Goal: Task Accomplishment & Management: Complete application form

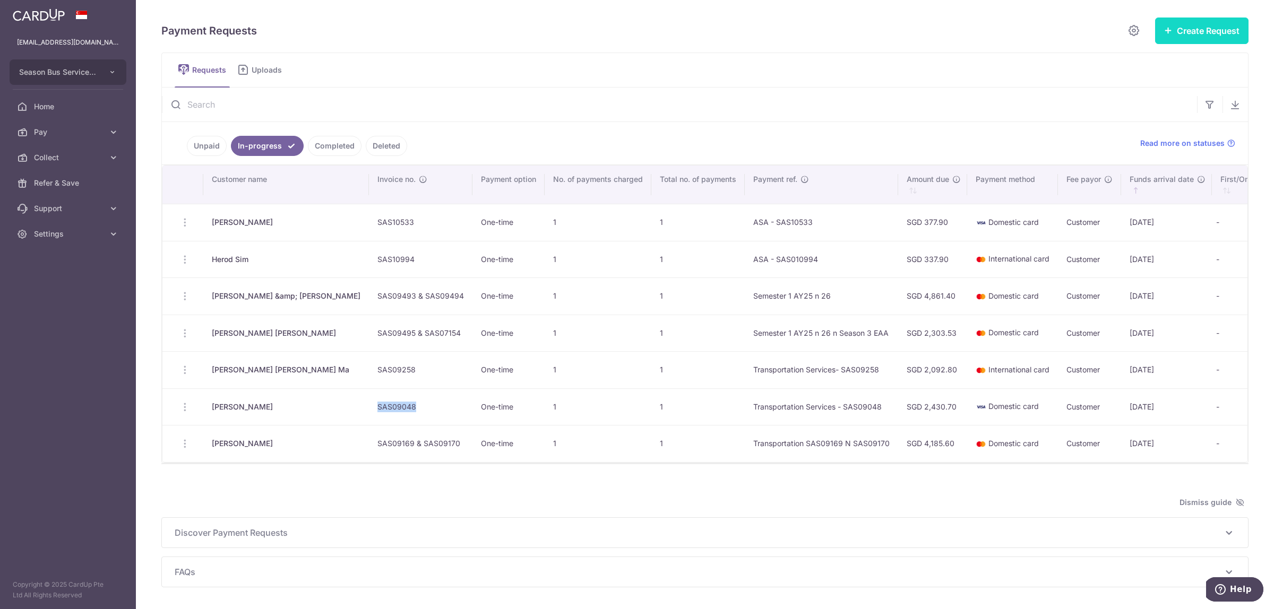
click at [1198, 24] on button "Create Request" at bounding box center [1201, 31] width 93 height 27
click at [1145, 69] on span "Single Request" at bounding box center [1184, 63] width 109 height 13
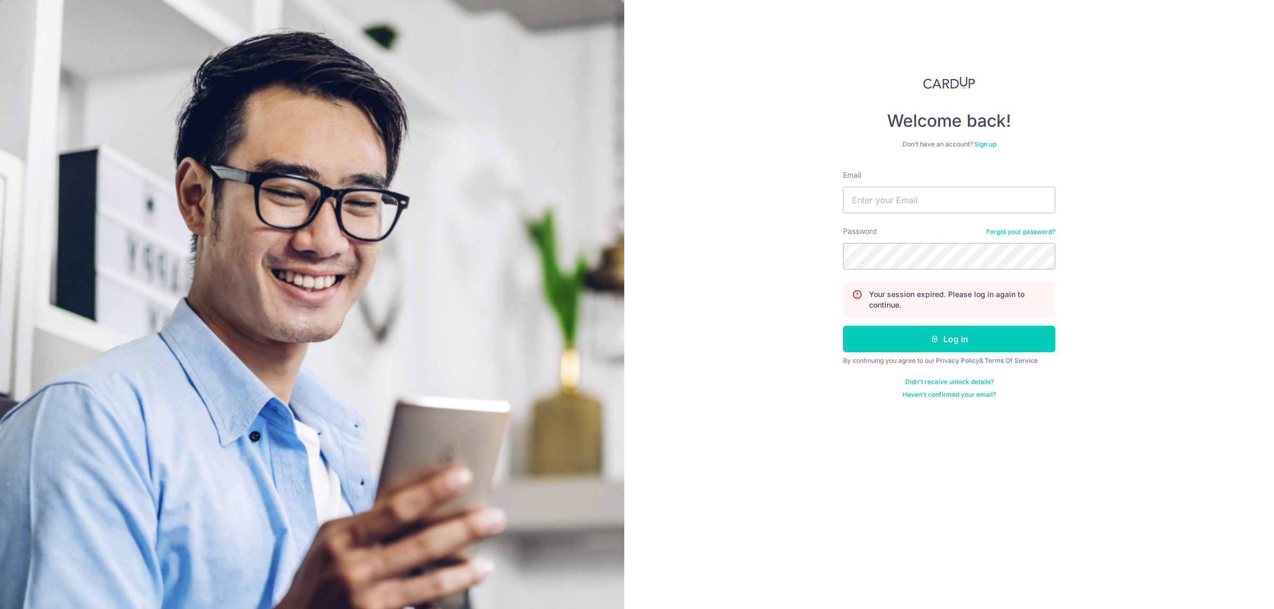
type input "[EMAIL_ADDRESS][DOMAIN_NAME]"
click at [843, 326] on button "Log in" at bounding box center [949, 339] width 212 height 27
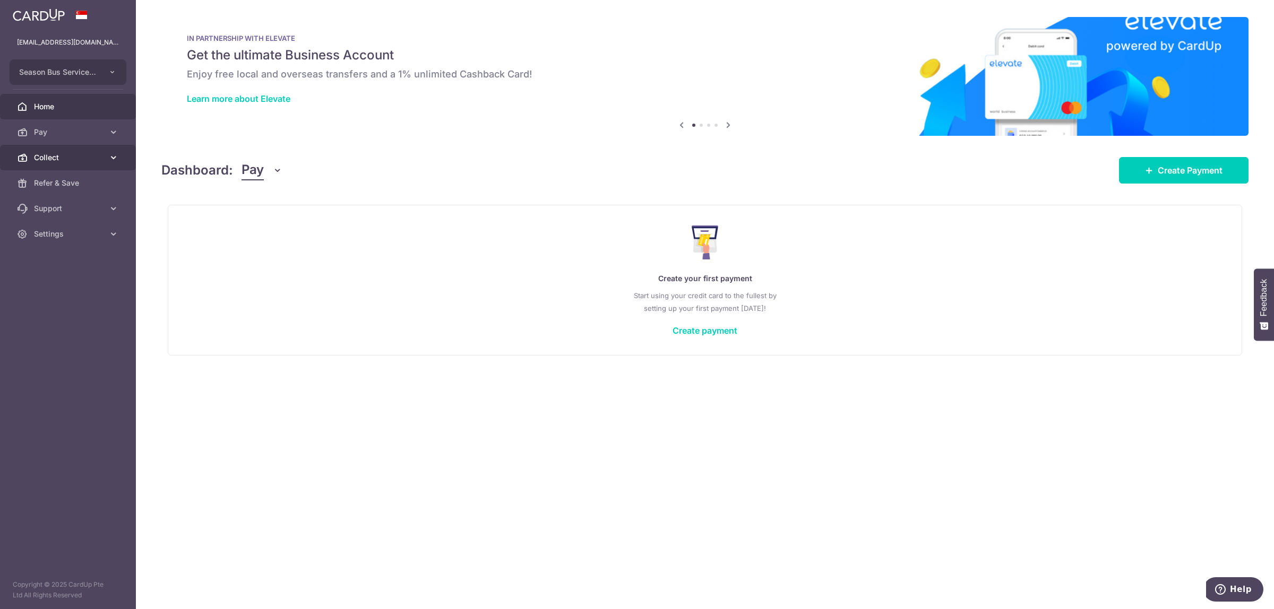
click at [58, 161] on span "Collect" at bounding box center [69, 157] width 70 height 11
click at [85, 231] on span "Payment Requests" at bounding box center [69, 234] width 70 height 11
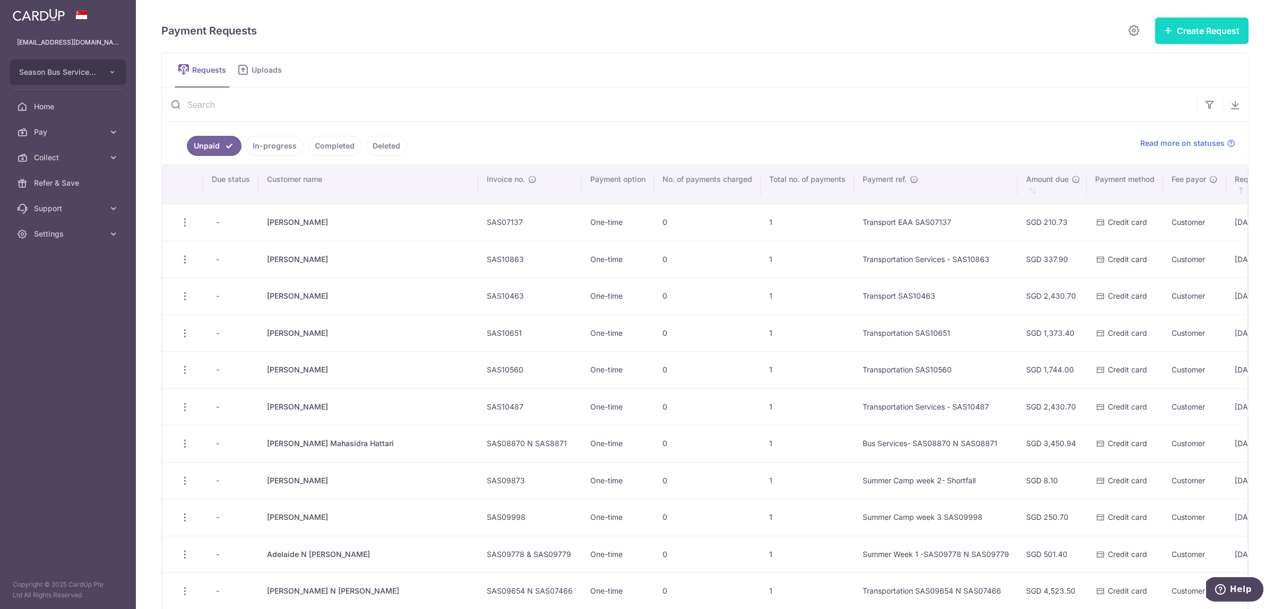
click at [1164, 33] on icon "button" at bounding box center [1168, 30] width 8 height 8
click at [1148, 66] on span "Single Request" at bounding box center [1184, 63] width 109 height 13
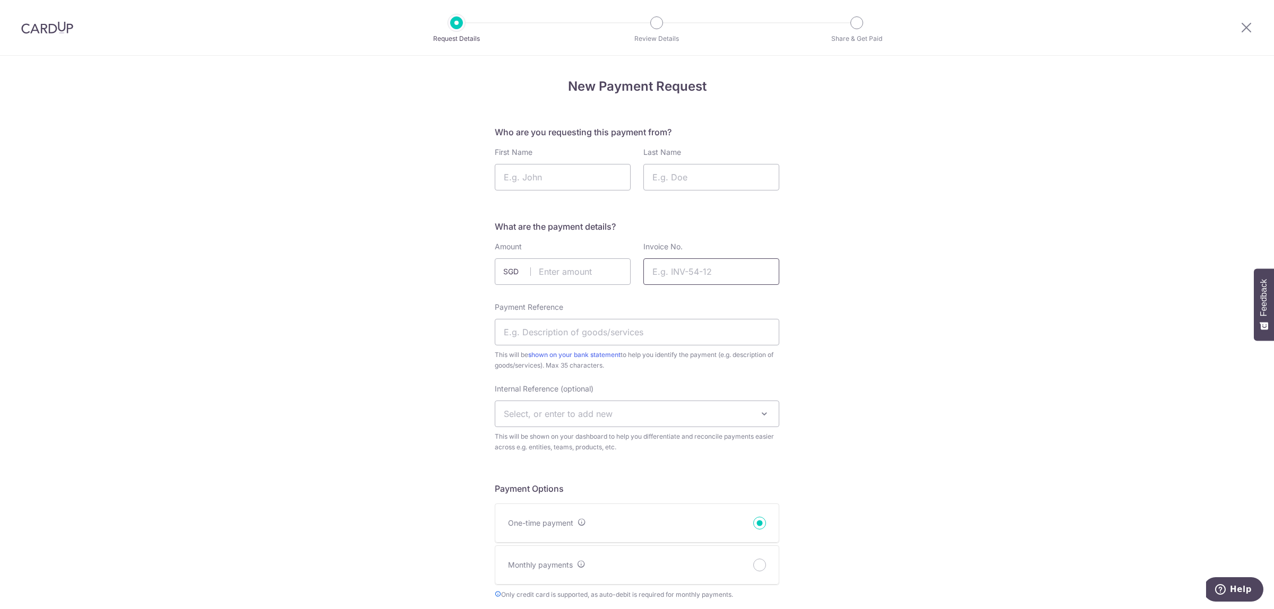
click at [679, 274] on input "Invoice No." at bounding box center [711, 272] width 136 height 27
click at [529, 336] on input "Payment Reference" at bounding box center [637, 332] width 285 height 27
click at [618, 330] on input "Semester 1 AY25 to 26" at bounding box center [637, 332] width 285 height 27
type input "Semester 1 AY25 to 26 SAS08235"
click at [692, 274] on input "Invoice No." at bounding box center [711, 272] width 136 height 27
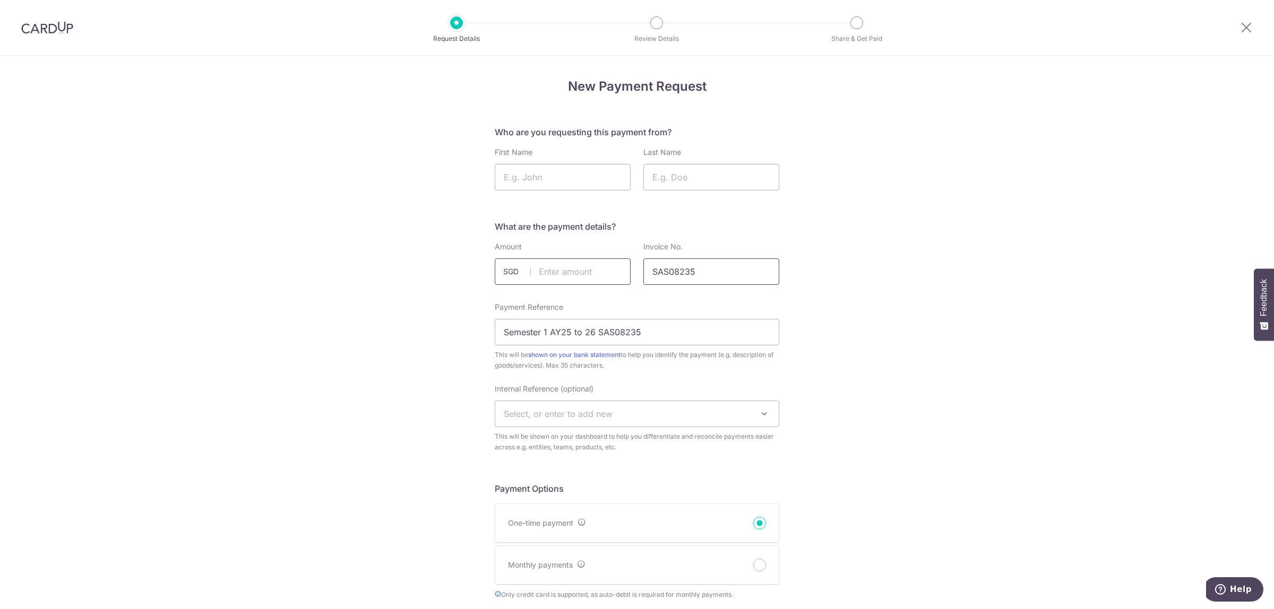
type input "SAS08235"
click at [601, 274] on input "text" at bounding box center [563, 272] width 136 height 27
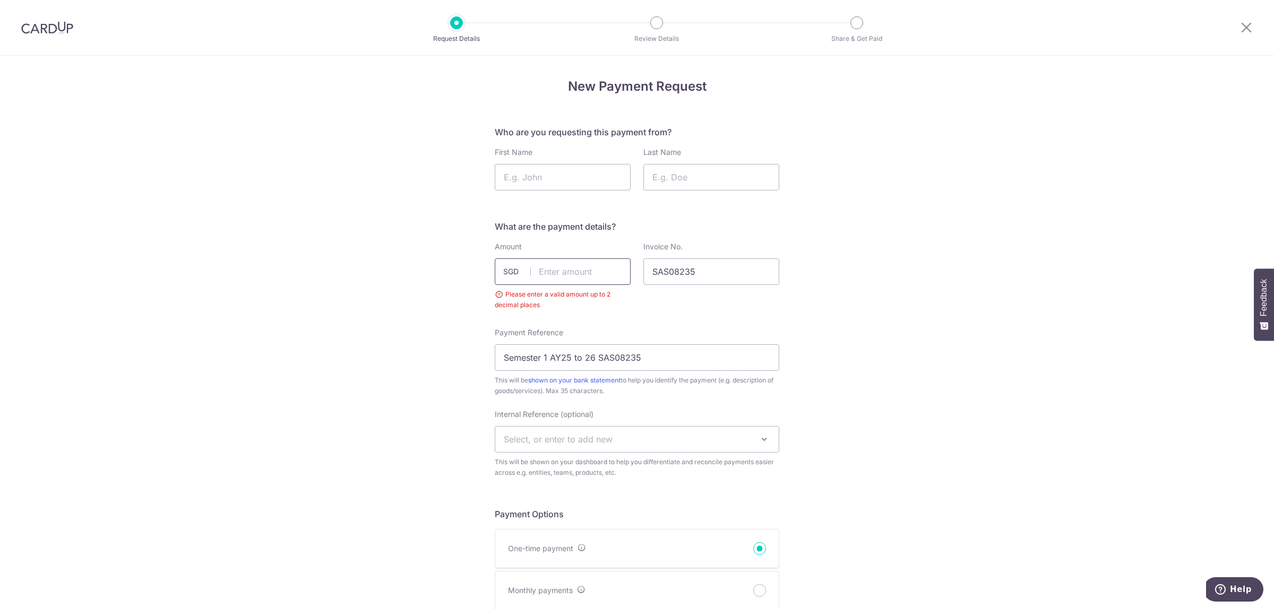
click at [578, 269] on input "text" at bounding box center [563, 272] width 136 height 27
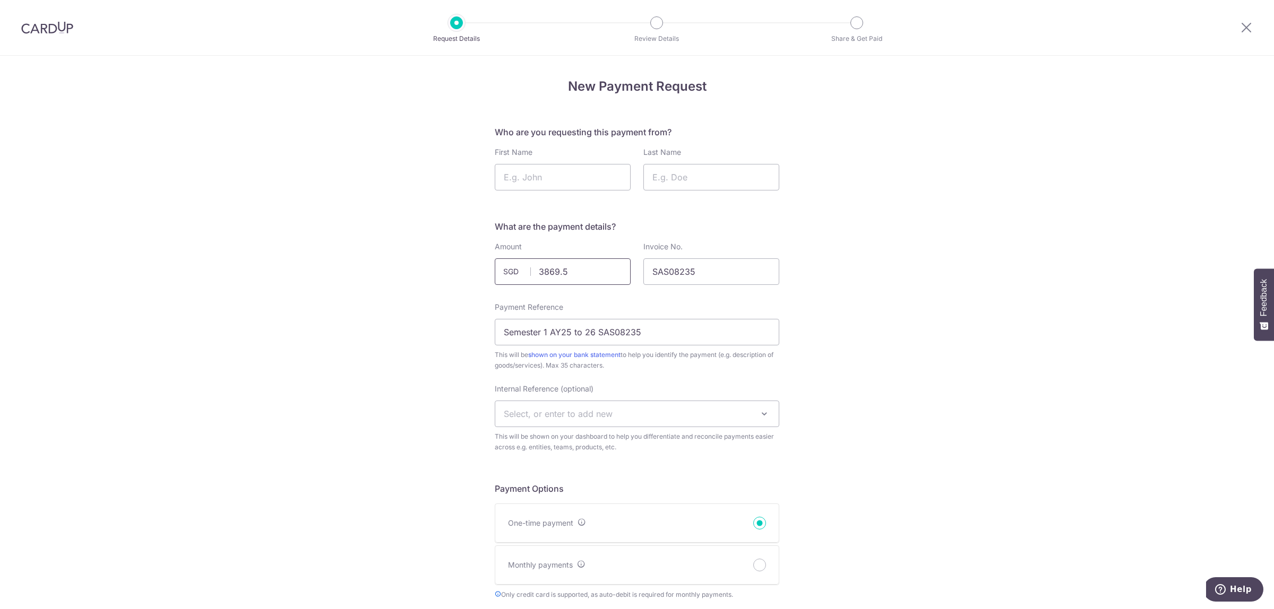
click button "Confirm and Update" at bounding box center [0, 0] width 0 height 0
type input "3869.50"
click at [614, 280] on input "3869.50" at bounding box center [563, 272] width 136 height 27
click at [537, 173] on input "First Name" at bounding box center [563, 177] width 136 height 27
type input "[PERSON_NAME]"
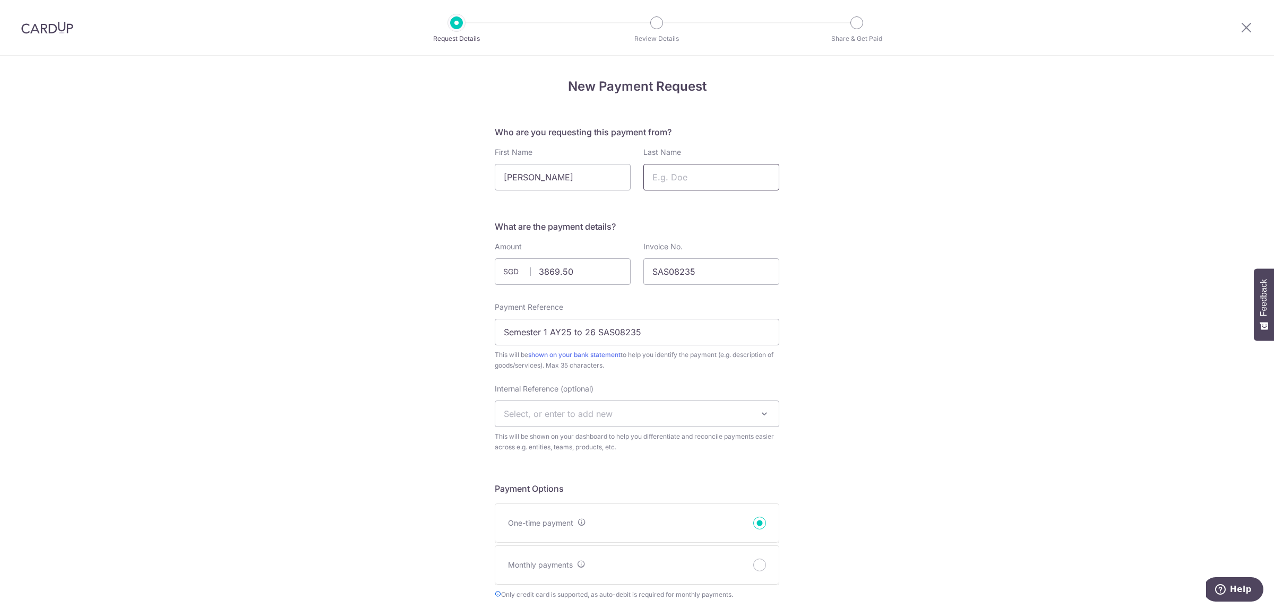
click at [678, 170] on input "Last Name" at bounding box center [711, 177] width 136 height 27
type input "Aadi"
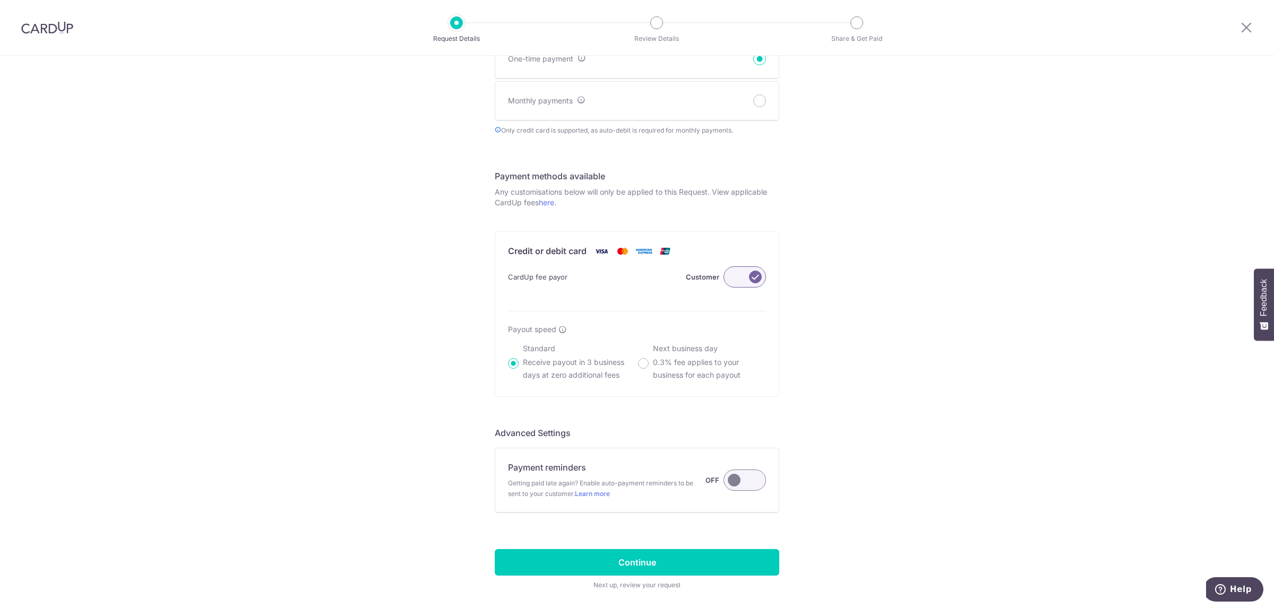
scroll to position [510, 0]
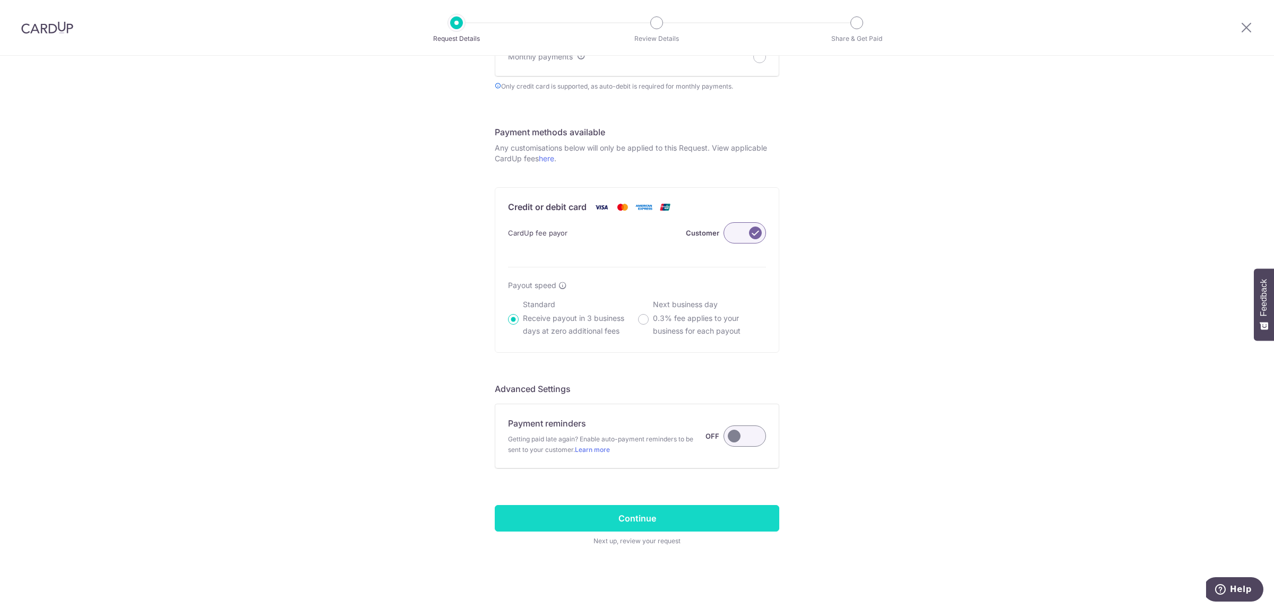
click at [676, 524] on input "Continue" at bounding box center [637, 518] width 285 height 27
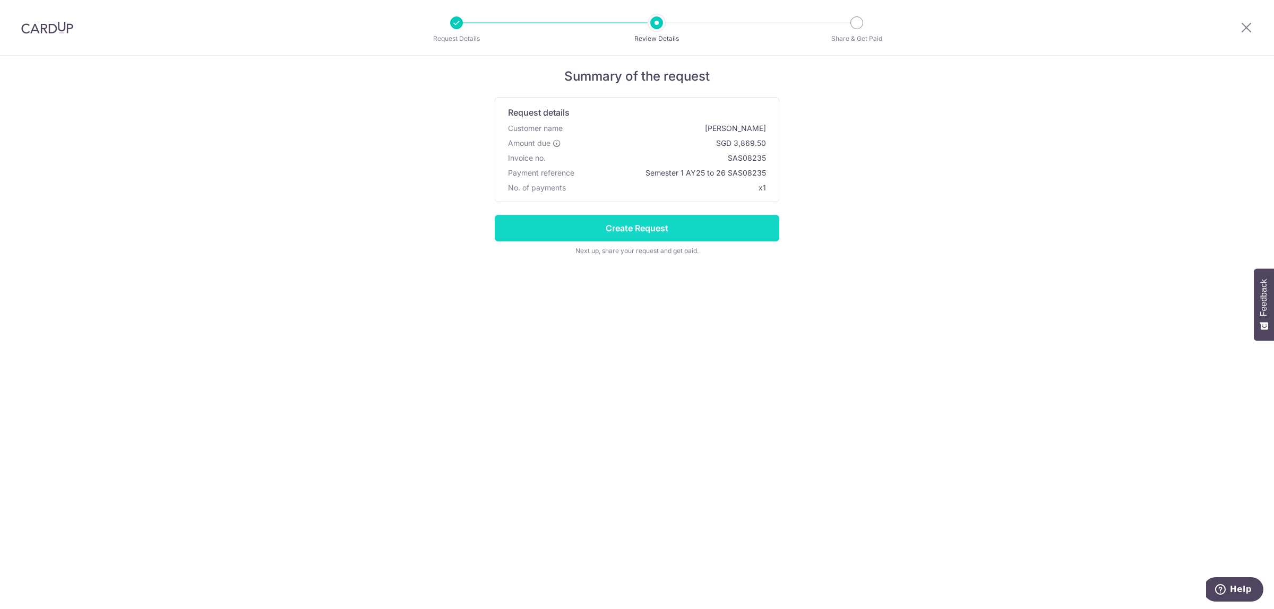
click at [717, 235] on input "Create Request" at bounding box center [637, 228] width 285 height 27
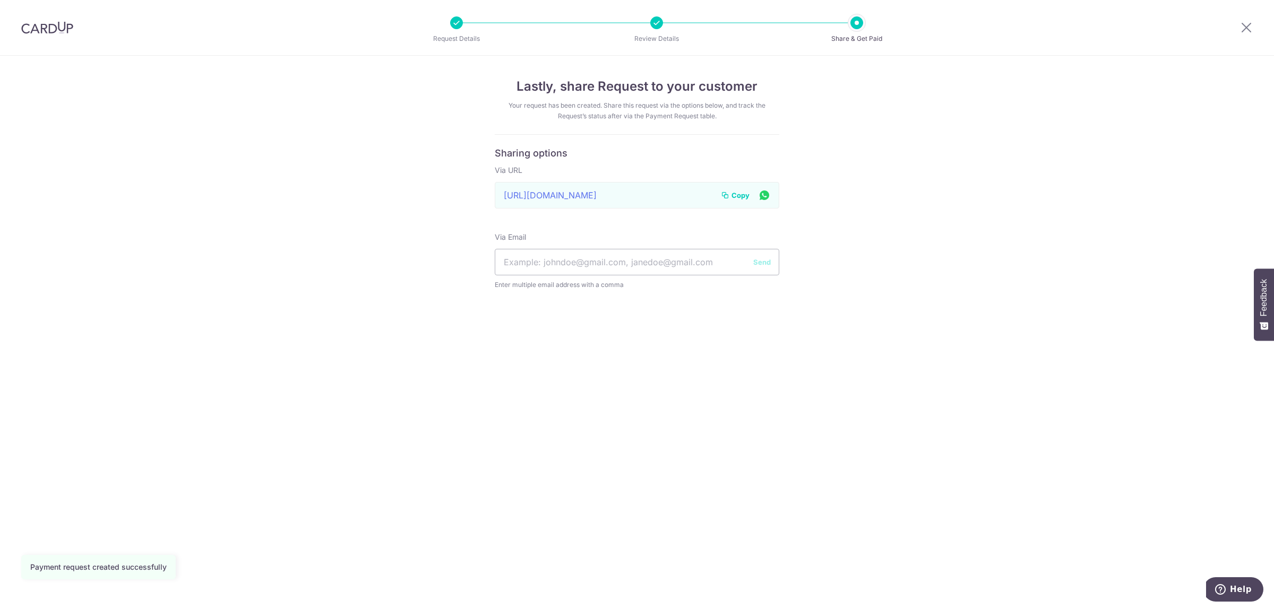
click at [738, 197] on span "Copy" at bounding box center [740, 195] width 18 height 11
click at [737, 194] on span "Copy" at bounding box center [740, 195] width 18 height 11
